Goal: Task Accomplishment & Management: Complete application form

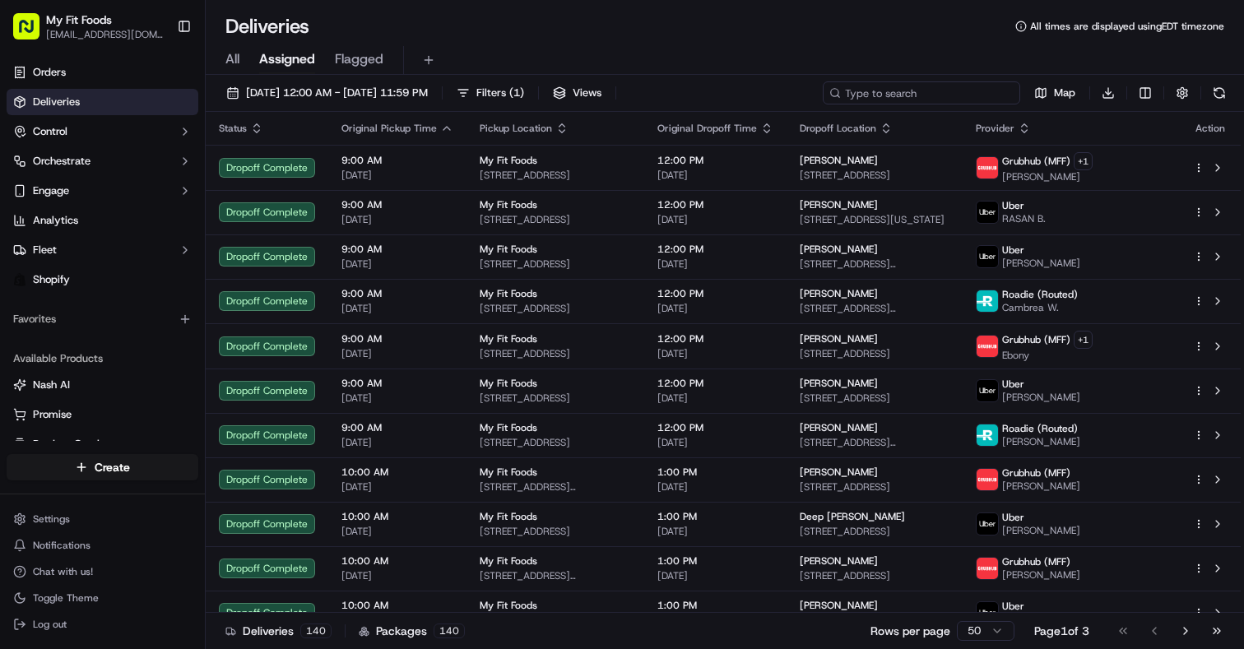
click at [916, 91] on input at bounding box center [922, 92] width 198 height 23
paste input "942760"
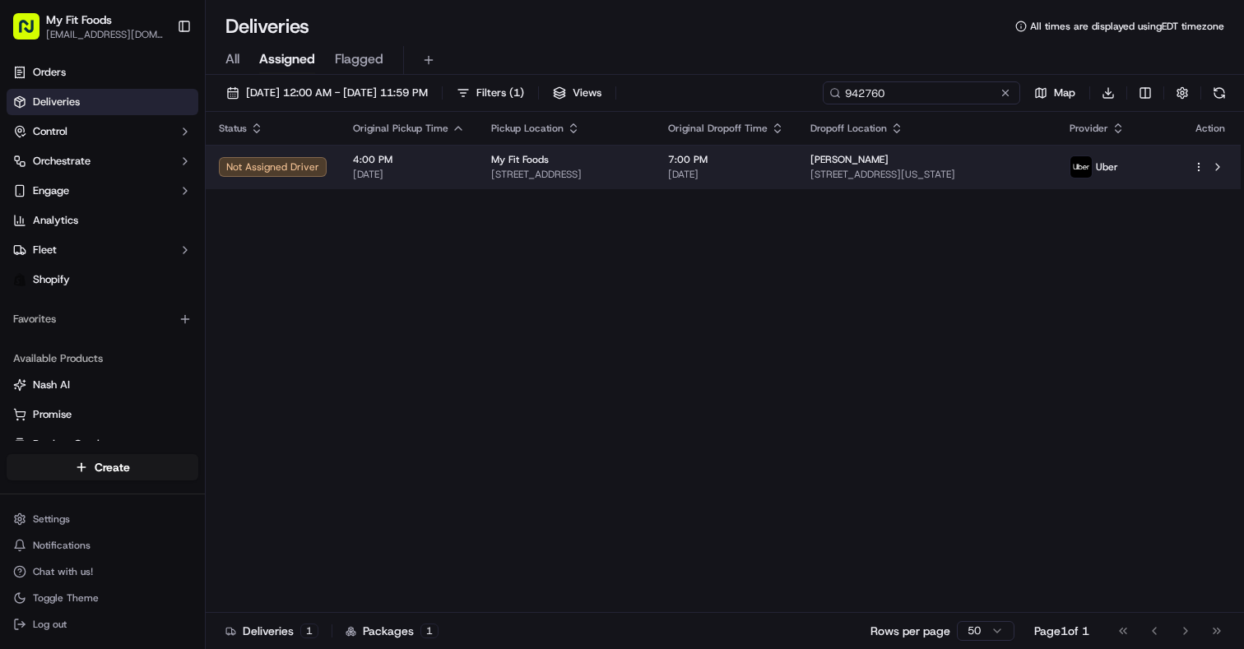
type input "942760"
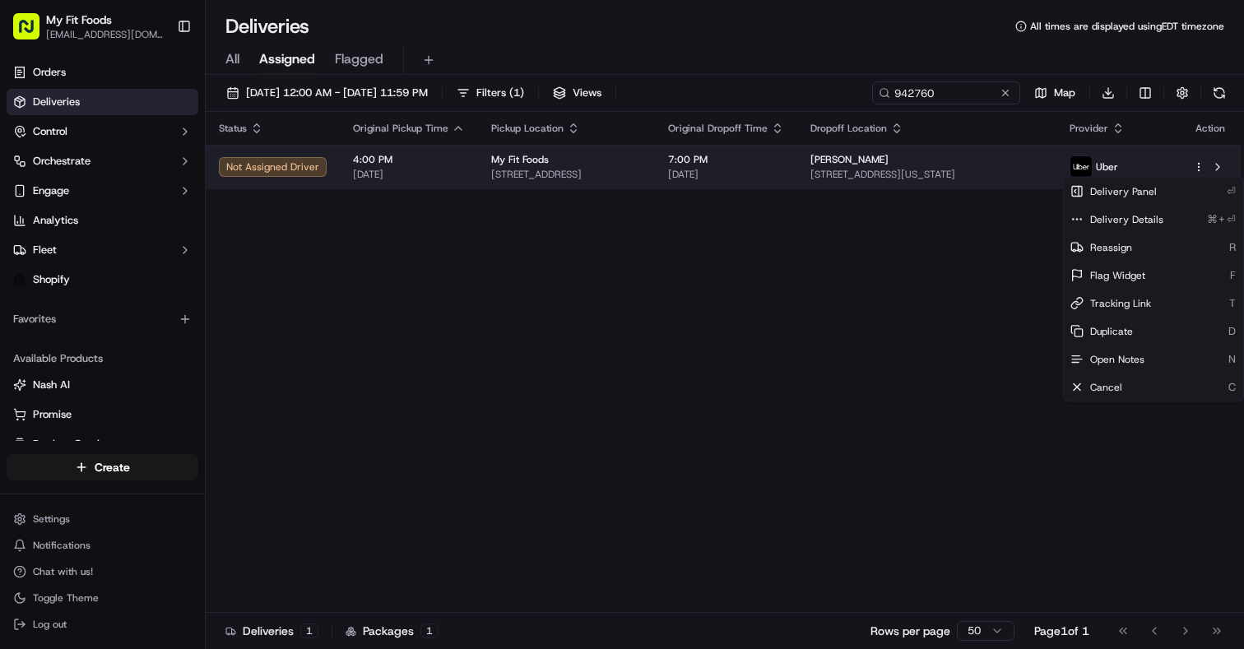
click at [1196, 165] on html "My Fit Foods [EMAIL_ADDRESS][DOMAIN_NAME] Toggle Sidebar Orders Deliveries Cont…" at bounding box center [622, 324] width 1244 height 649
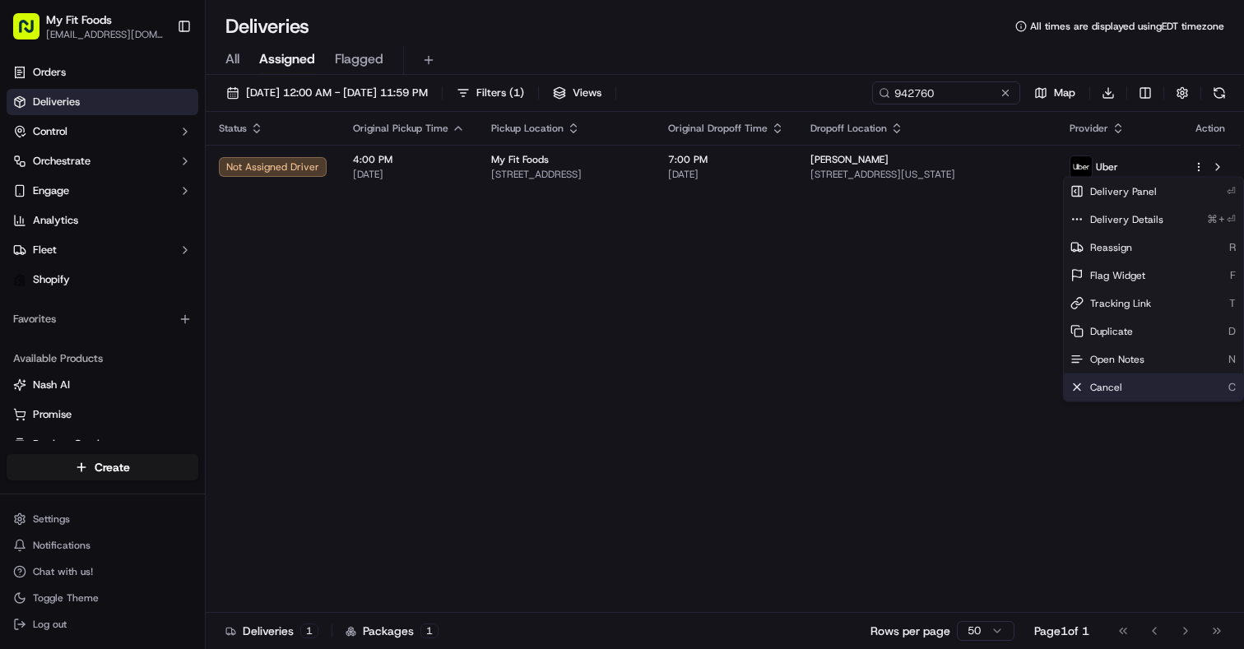
click at [1097, 381] on span "Cancel" at bounding box center [1106, 387] width 32 height 13
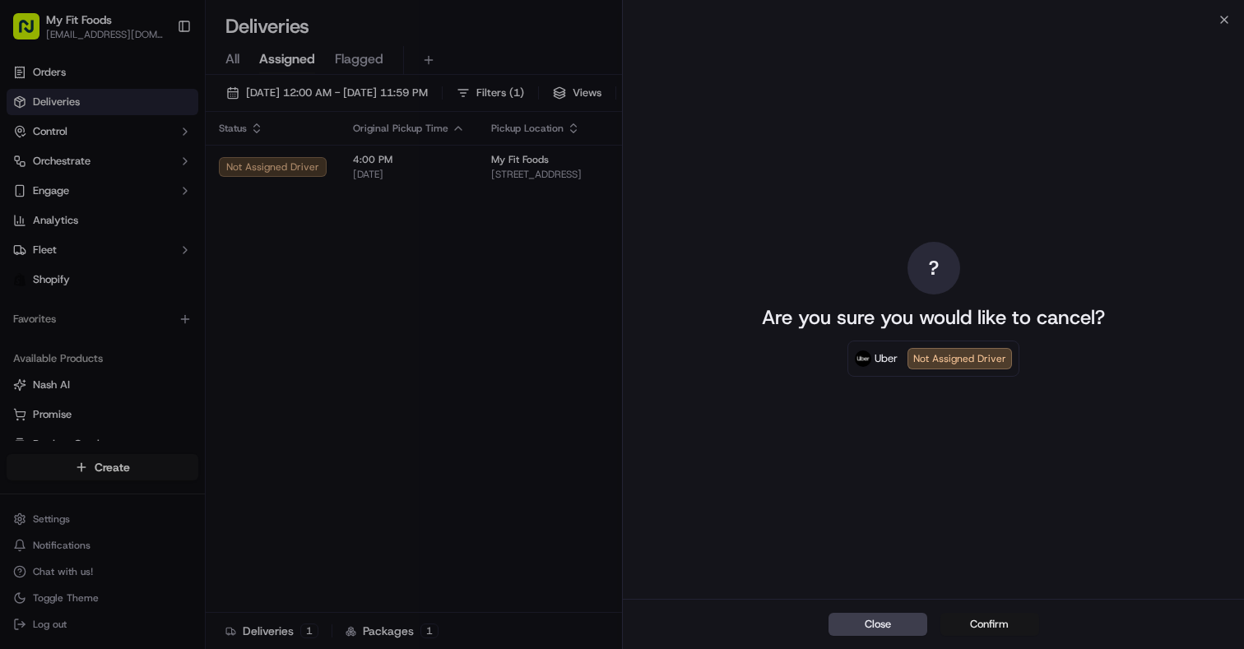
click at [985, 626] on button "Confirm" at bounding box center [990, 624] width 99 height 23
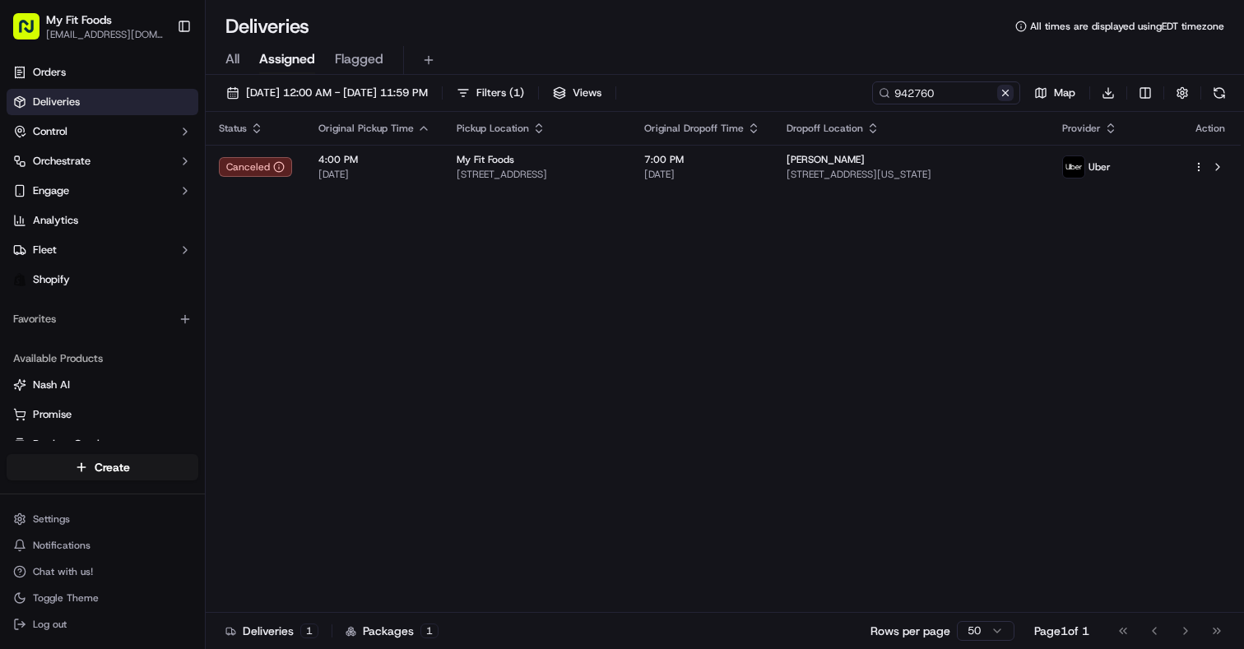
click at [1002, 86] on button at bounding box center [1005, 93] width 16 height 16
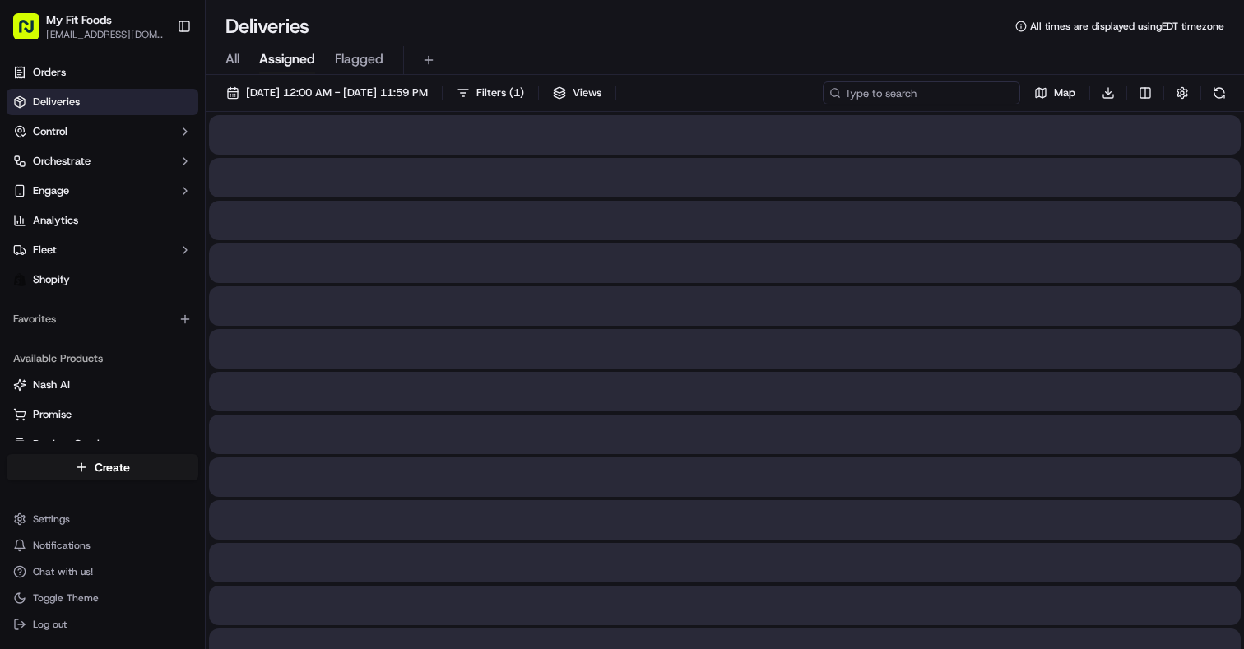
click at [992, 88] on input at bounding box center [922, 92] width 198 height 23
paste input "#943184"
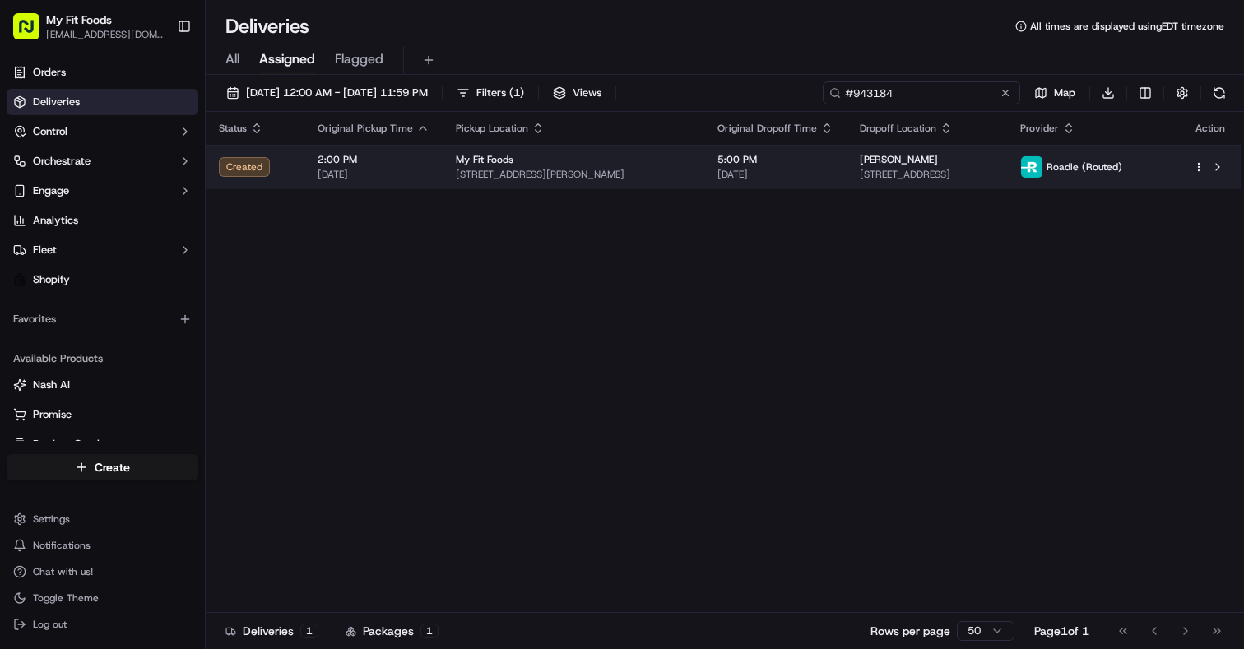
type input "#943184"
click at [1197, 165] on html "My Fit Foods [EMAIL_ADDRESS][DOMAIN_NAME] Toggle Sidebar Orders Deliveries Cont…" at bounding box center [622, 324] width 1244 height 649
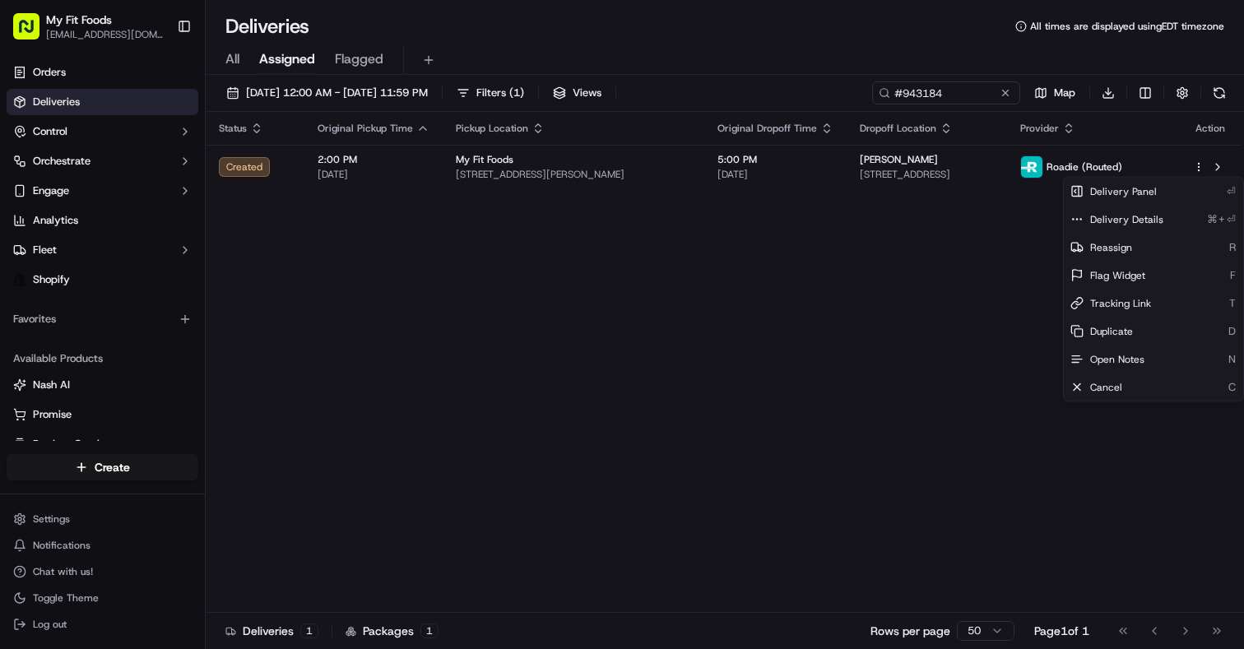
click at [745, 224] on html "My Fit Foods [EMAIL_ADDRESS][DOMAIN_NAME] Toggle Sidebar Orders Deliveries Cont…" at bounding box center [622, 324] width 1244 height 649
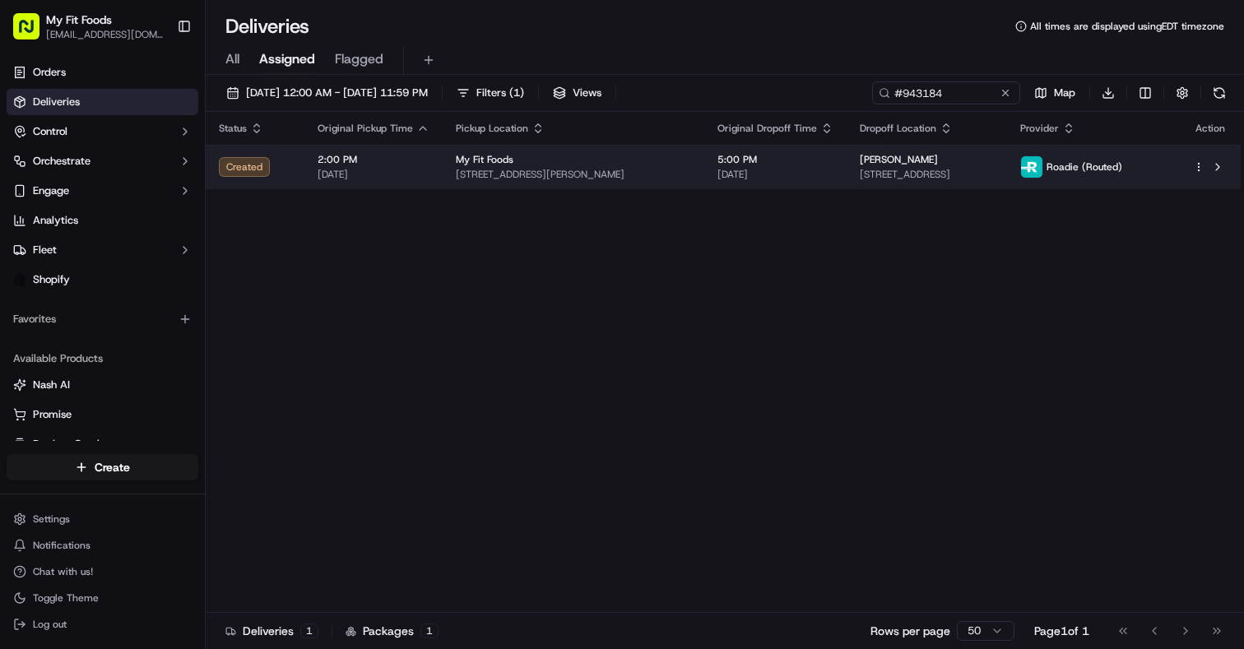
click at [1202, 164] on html "My Fit Foods [EMAIL_ADDRESS][DOMAIN_NAME] Toggle Sidebar Orders Deliveries Cont…" at bounding box center [622, 324] width 1244 height 649
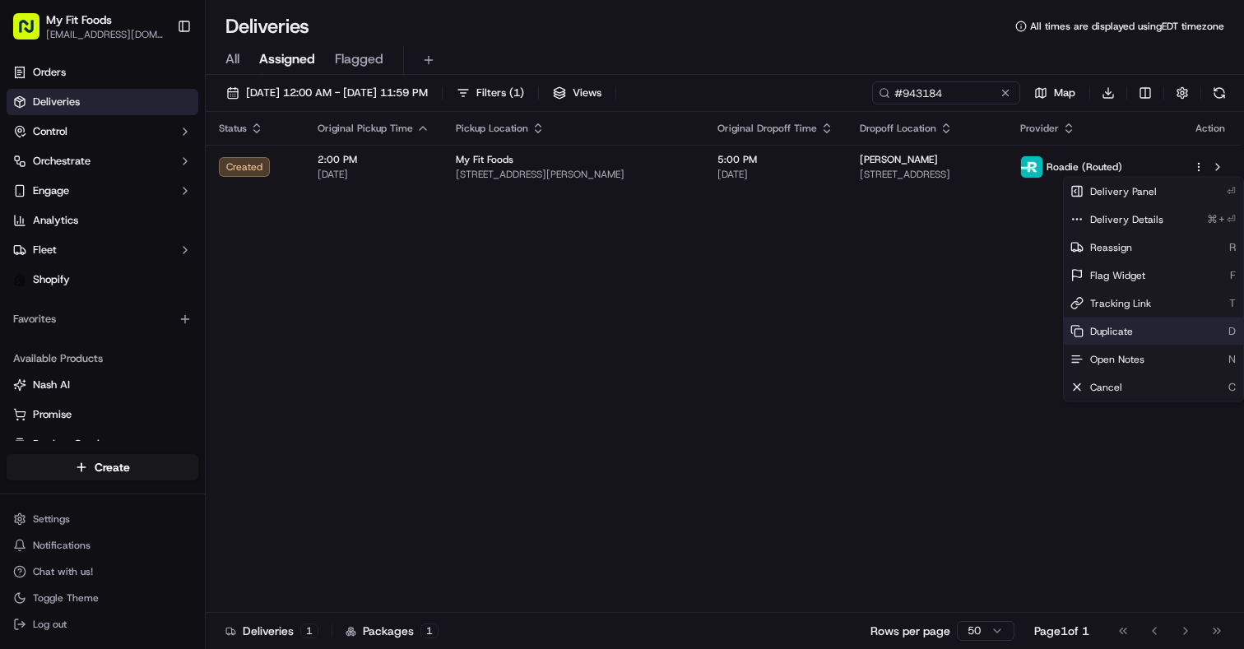
click at [1095, 334] on span "Duplicate" at bounding box center [1111, 331] width 43 height 13
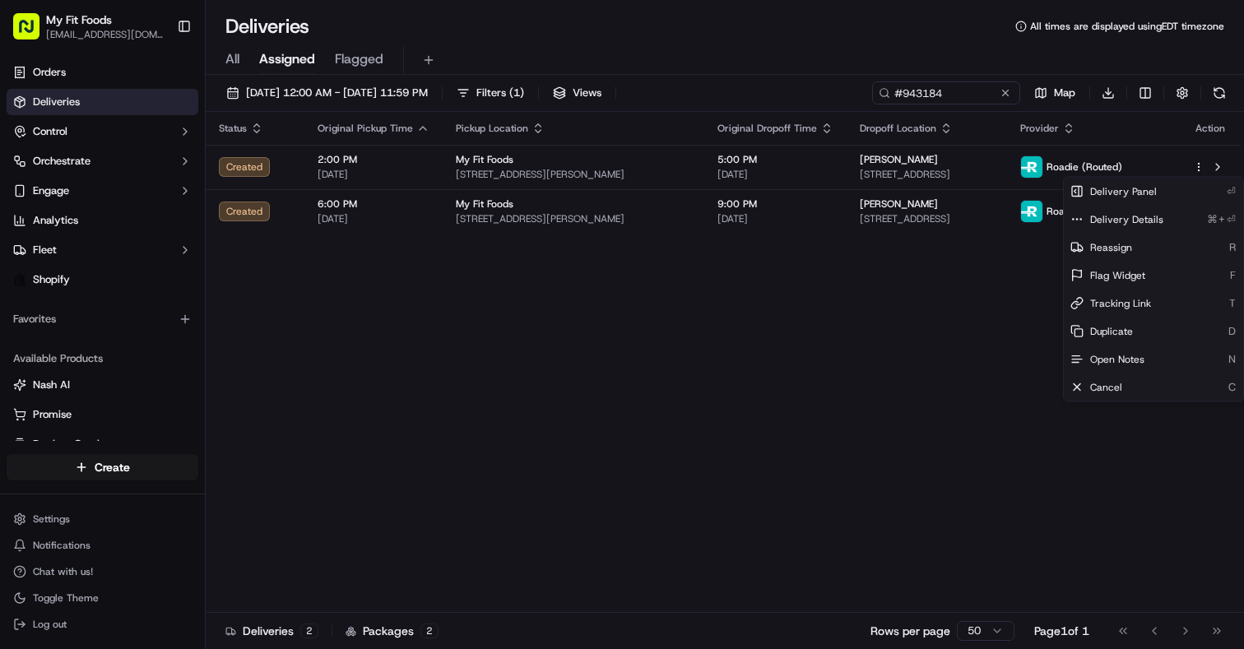
click at [457, 393] on html "My Fit Foods support@myfitfoods.com Toggle Sidebar Orders Deliveries Control Or…" at bounding box center [622, 324] width 1244 height 649
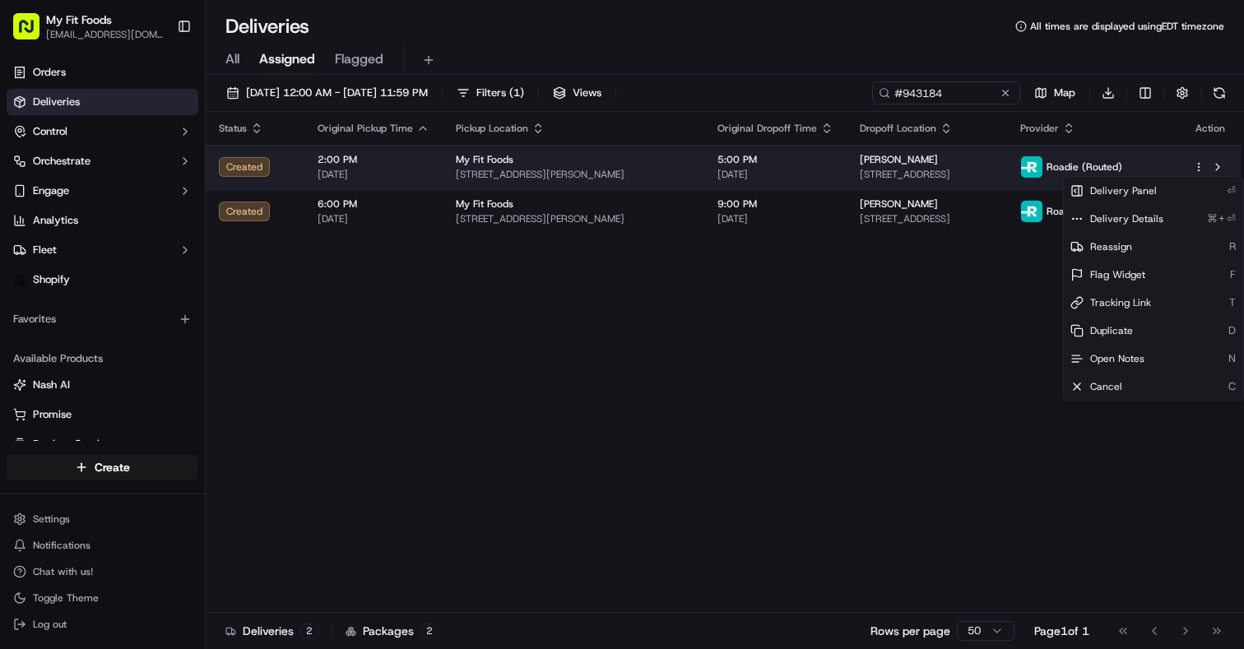
click at [1201, 162] on html "My Fit Foods support@myfitfoods.com Toggle Sidebar Orders Deliveries Control Or…" at bounding box center [622, 324] width 1244 height 649
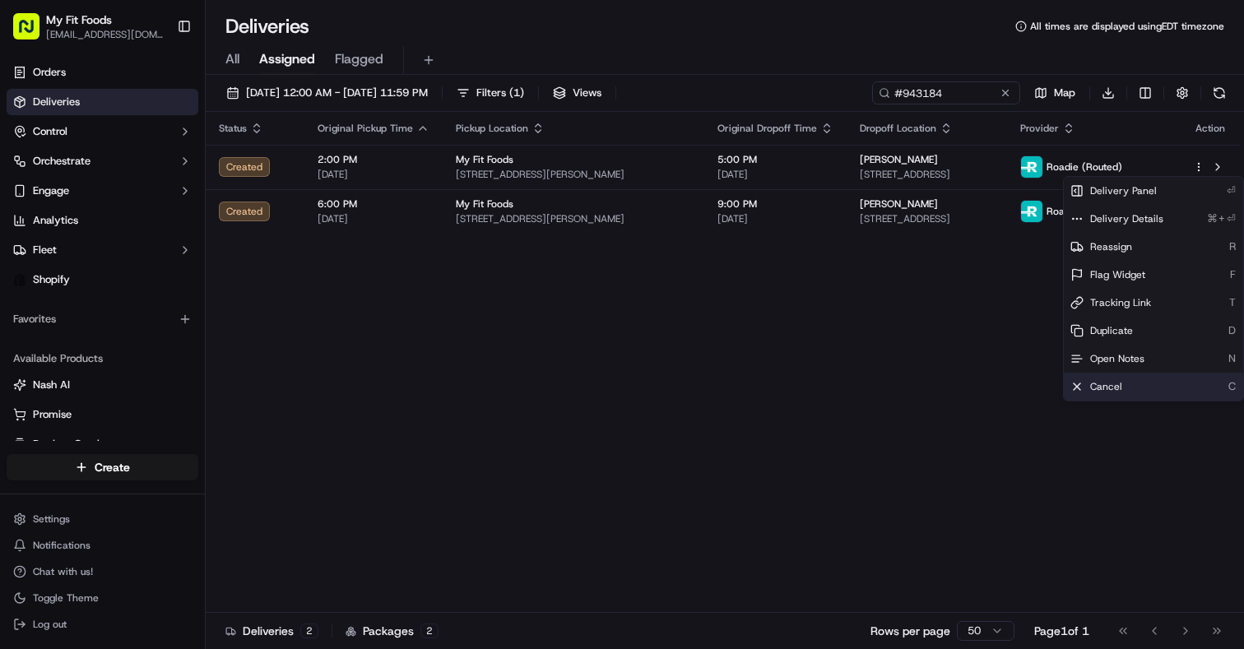
click at [1112, 387] on span "Cancel" at bounding box center [1106, 386] width 32 height 13
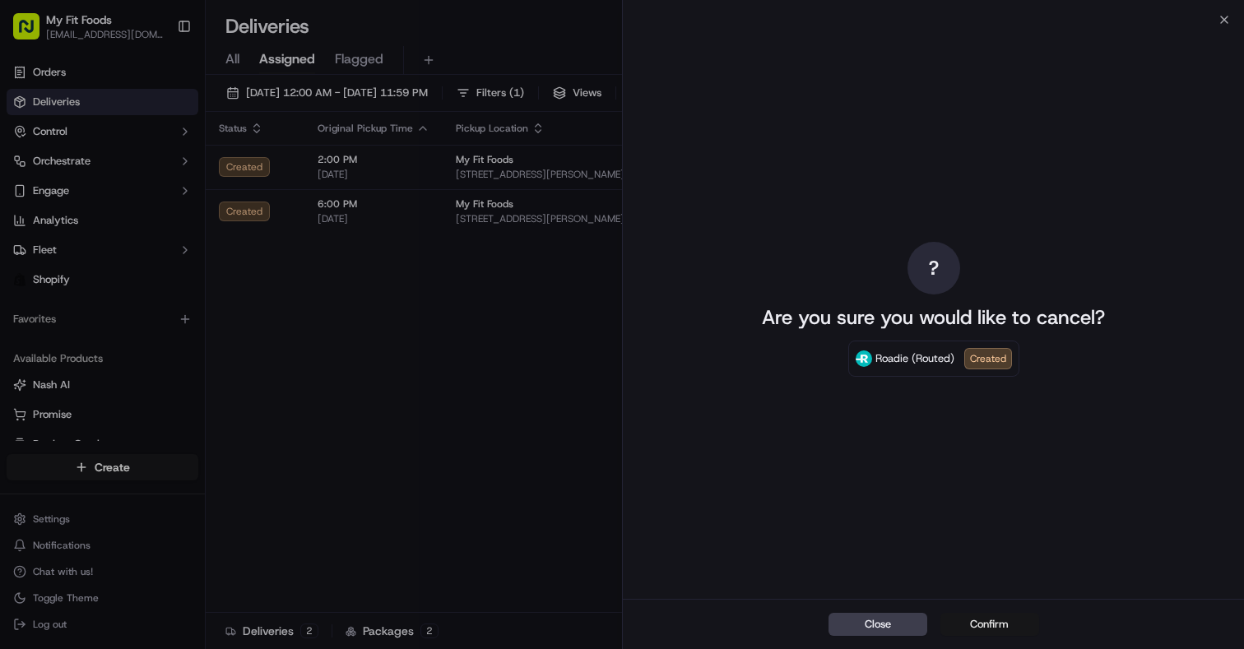
click at [986, 621] on button "Confirm" at bounding box center [990, 624] width 99 height 23
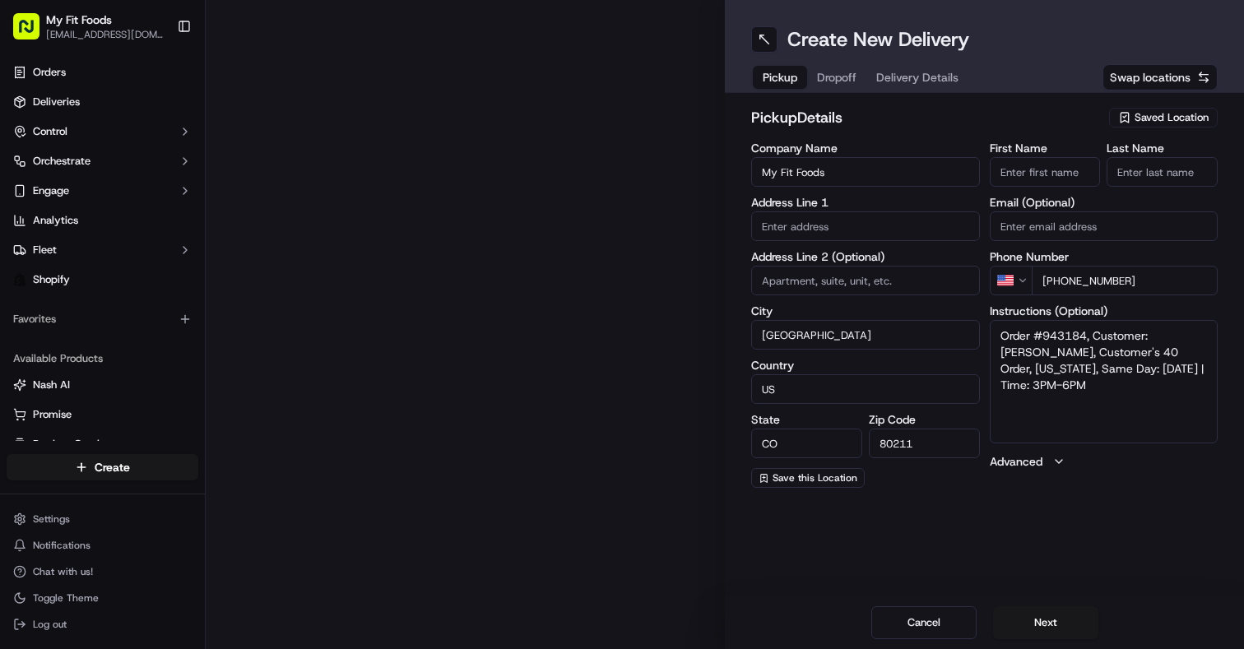
type input "[STREET_ADDRESS][PERSON_NAME]"
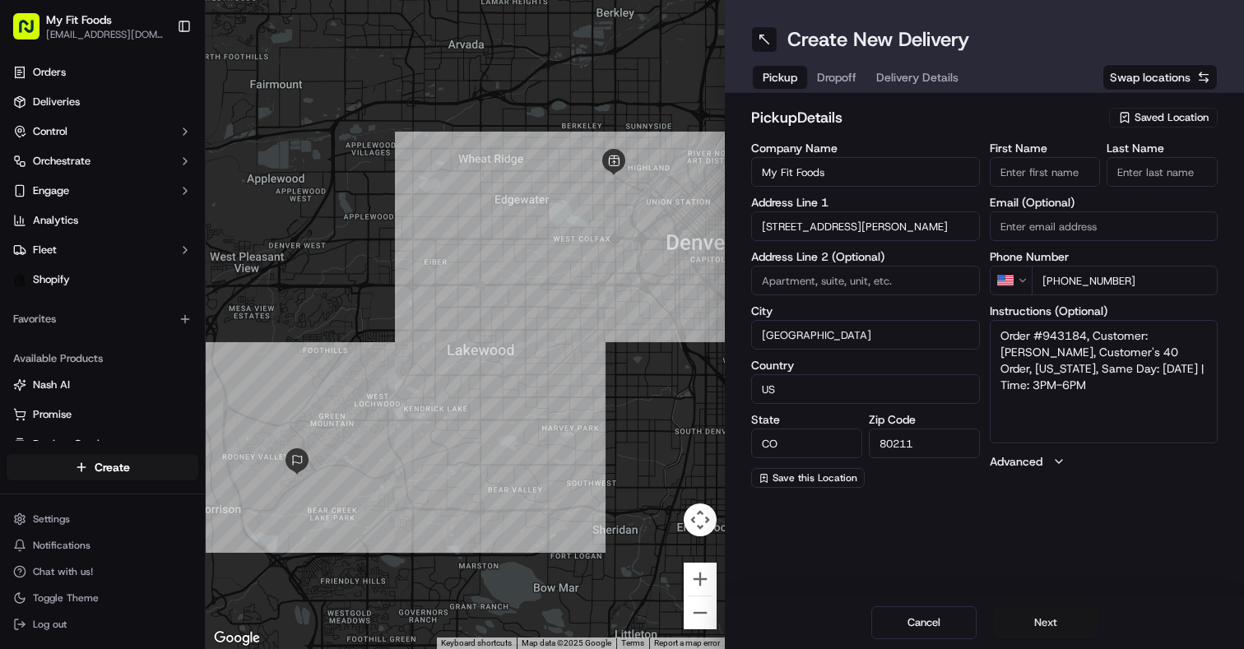
click at [1048, 623] on button "Next" at bounding box center [1045, 623] width 105 height 33
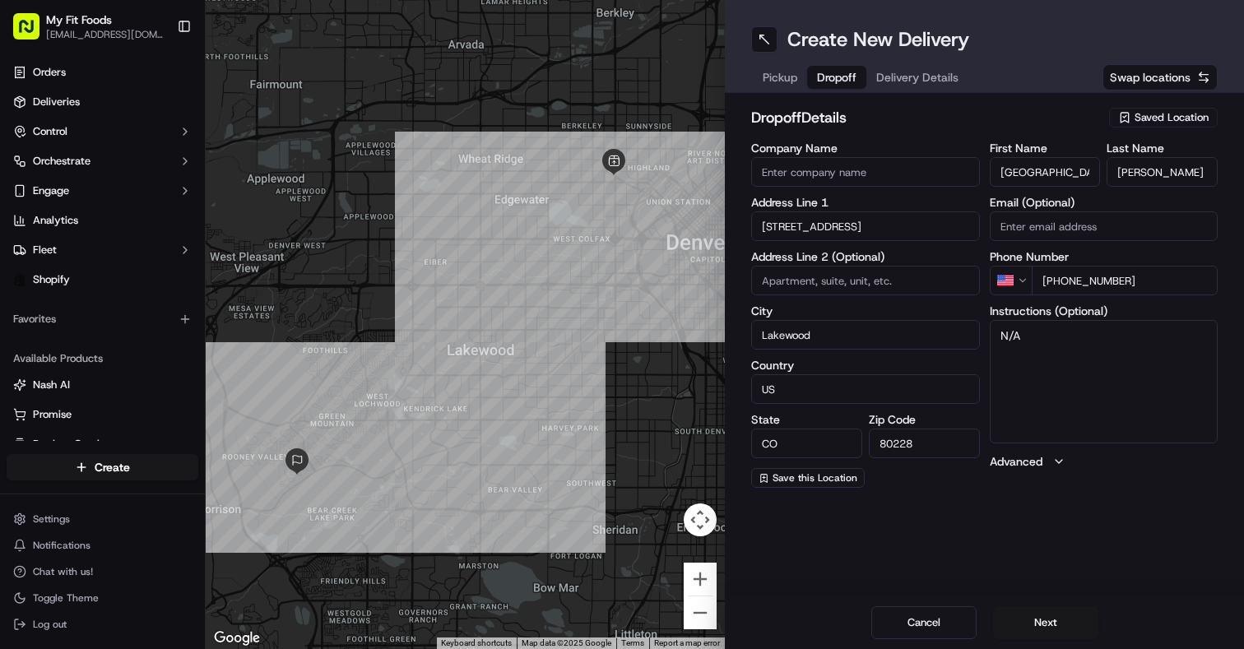
click at [1067, 167] on input "Alexandria" at bounding box center [1045, 172] width 111 height 30
type input "Derek"
click at [1197, 171] on input "Reyes" at bounding box center [1162, 172] width 111 height 30
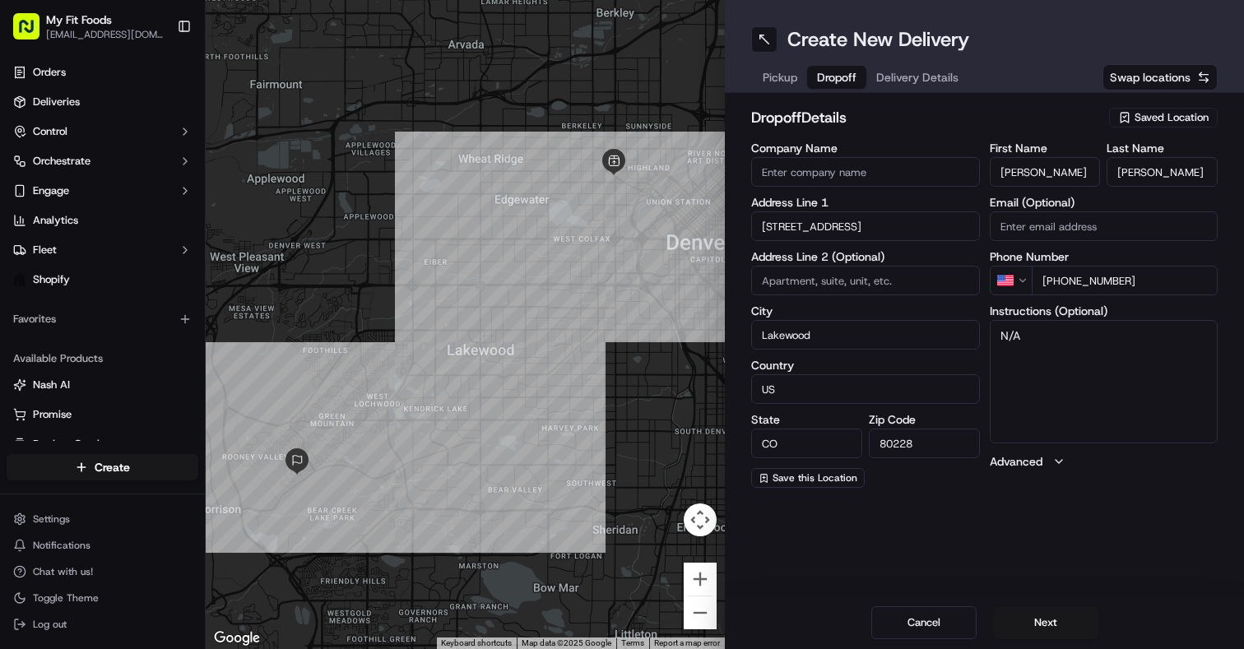
click at [1197, 171] on input "Reyes" at bounding box center [1162, 172] width 111 height 30
type input "Bergh"
click at [1039, 618] on button "Next" at bounding box center [1045, 623] width 105 height 33
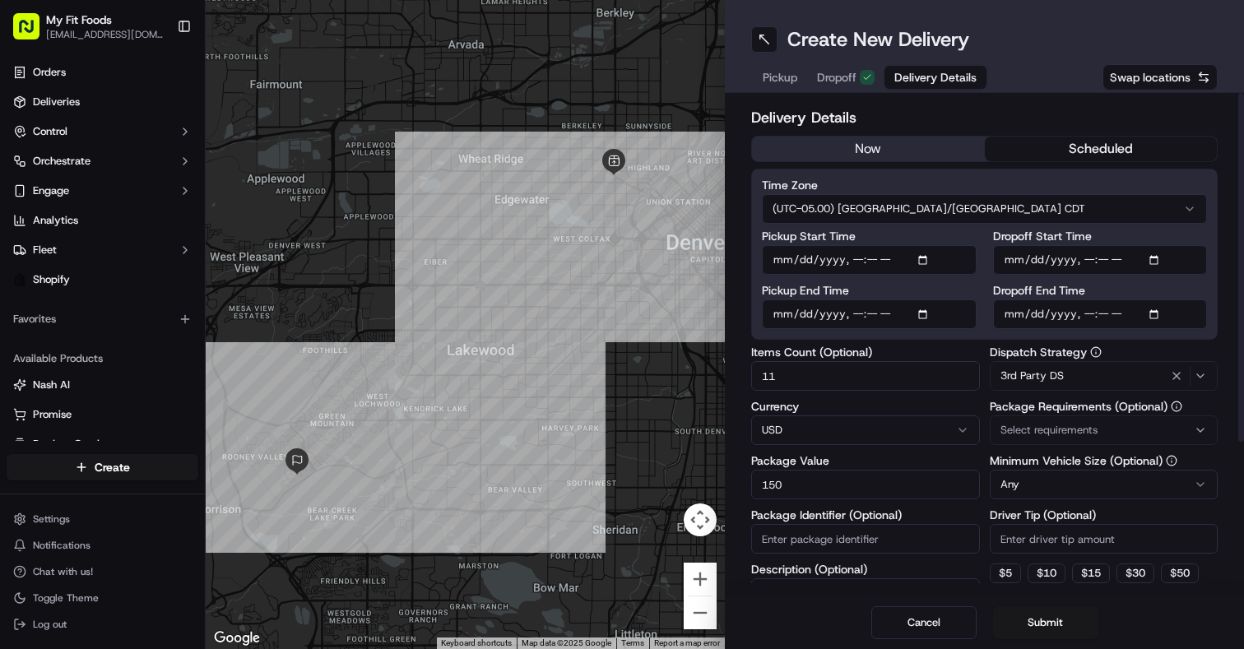
click at [859, 260] on input "Pickup Start Time" at bounding box center [869, 260] width 215 height 30
type input "2025-09-21T17:00"
click at [857, 314] on div "Pickup End Time" at bounding box center [869, 307] width 215 height 44
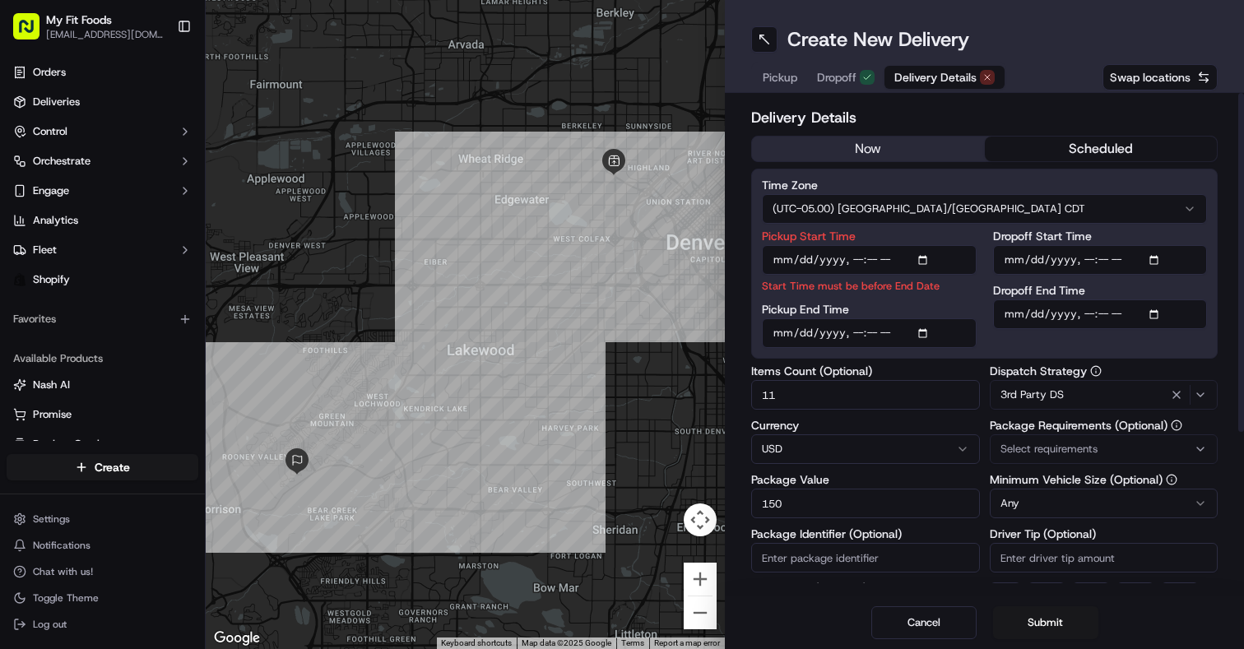
click at [1089, 258] on input "Dropoff Start Time" at bounding box center [1100, 260] width 215 height 30
click at [858, 335] on input "Pickup End Time" at bounding box center [869, 333] width 215 height 30
type input "2025-09-21T18:00"
click at [1090, 258] on input "Dropoff Start Time" at bounding box center [1100, 260] width 215 height 30
type input "2025-09-21T19:00"
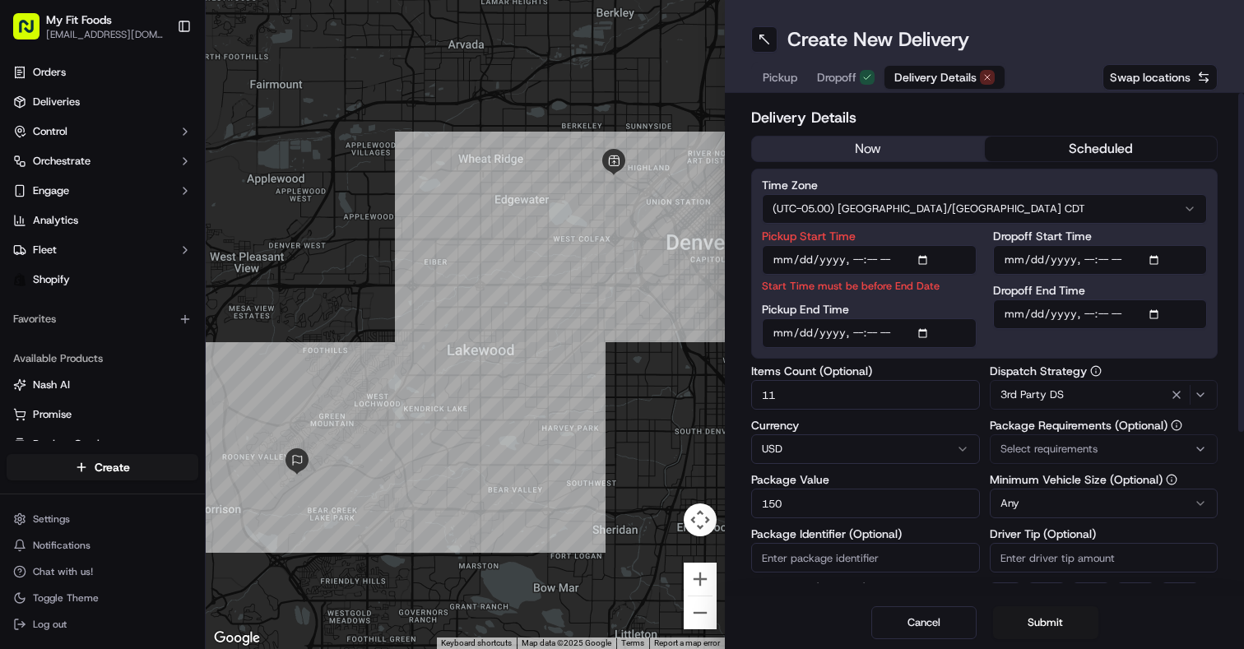
click at [1086, 314] on div "Dropoff End Time" at bounding box center [1100, 307] width 215 height 44
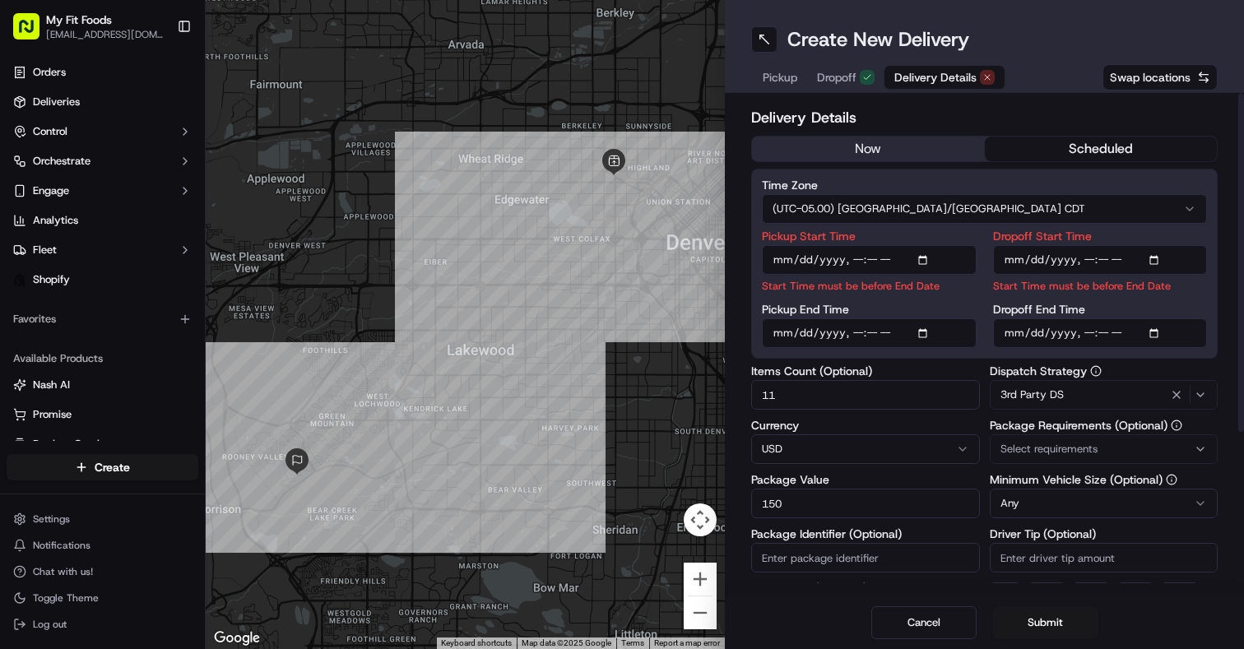
type input "2025-09-21T20:00"
click at [1044, 621] on button "Submit" at bounding box center [1045, 623] width 105 height 33
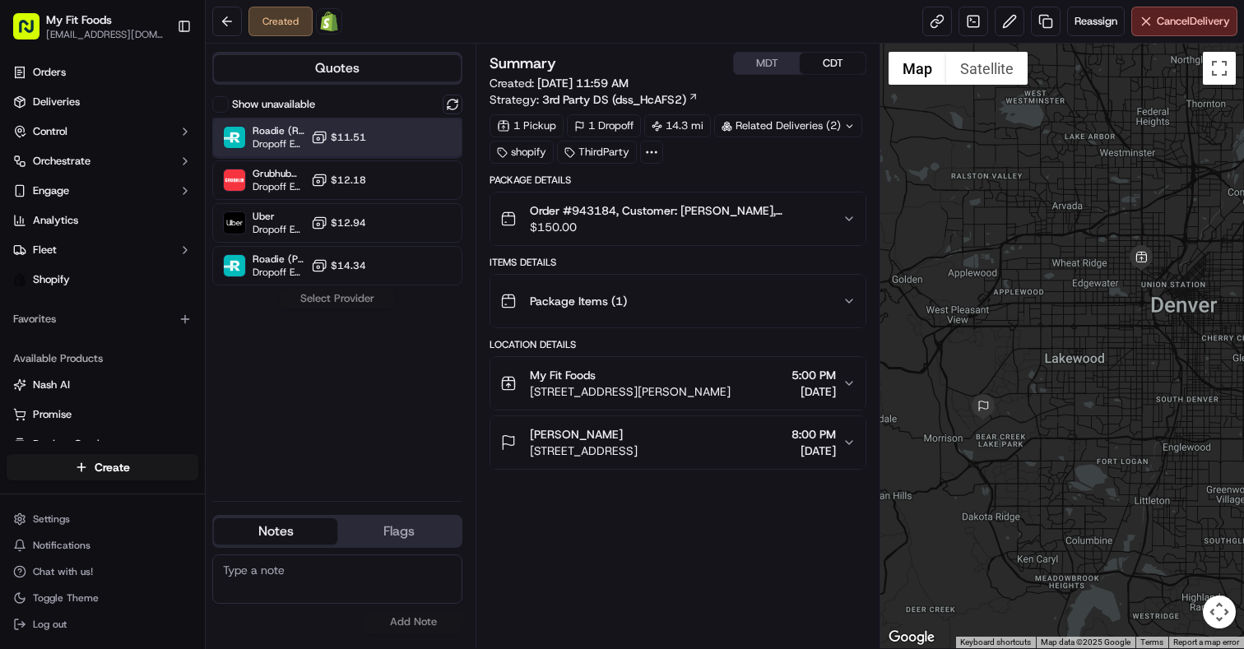
click at [391, 133] on div "Roadie (Routed) Dropoff ETA - $11.51" at bounding box center [337, 138] width 250 height 40
click at [355, 299] on button "Assign Provider" at bounding box center [337, 299] width 117 height 20
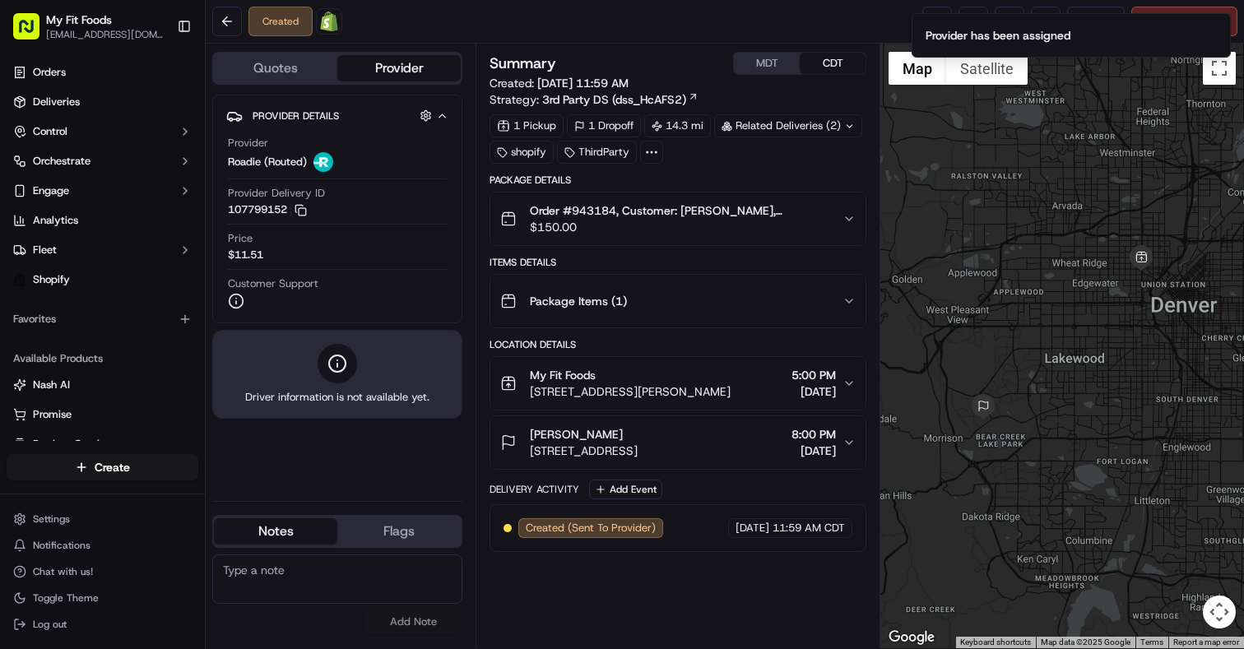
click at [881, 21] on div "Created Open Order in Shopify Reassign Cancel Delivery" at bounding box center [725, 22] width 1039 height 44
click at [1216, 28] on icon "Notifications (F8)" at bounding box center [1217, 27] width 7 height 7
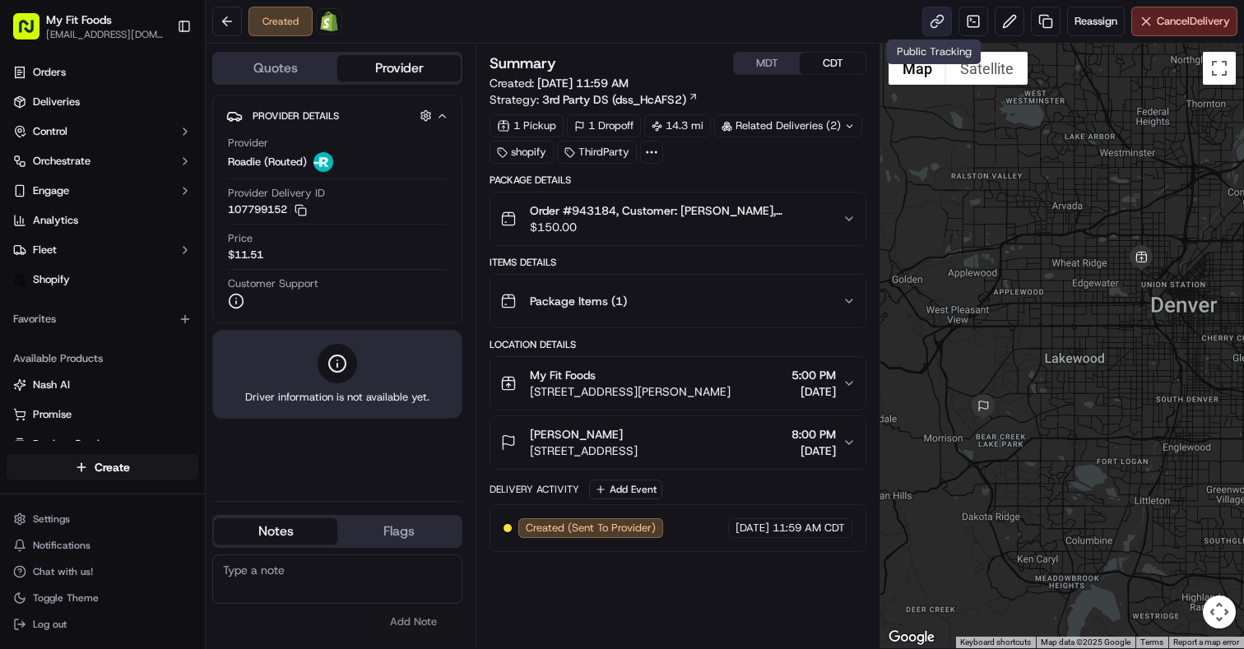
click at [932, 18] on link at bounding box center [938, 22] width 30 height 30
